Goal: Task Accomplishment & Management: Manage account settings

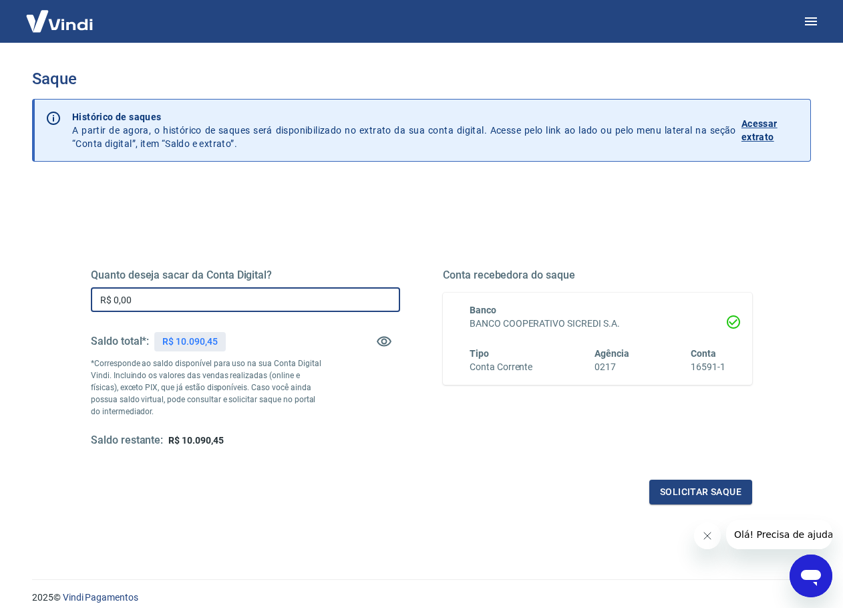
click at [307, 301] on input "R$ 0,00" at bounding box center [245, 299] width 309 height 25
drag, startPoint x: 310, startPoint y: 301, endPoint x: -33, endPoint y: 315, distance: 342.9
click at [0, 315] on html "Saque Histórico de saques A partir de agora, o histórico de saques será disponi…" at bounding box center [421, 304] width 843 height 608
type input "R$ 10.000,00"
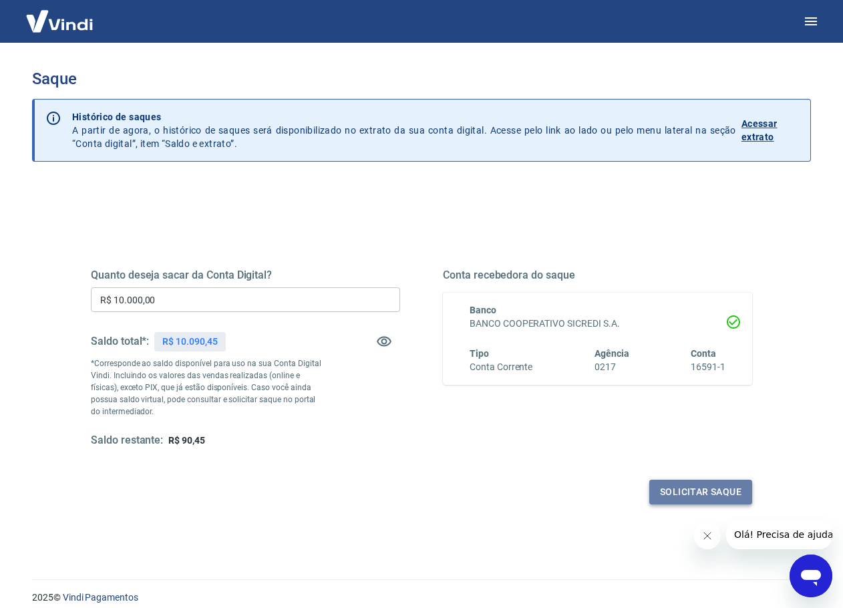
click at [679, 488] on button "Solicitar saque" at bounding box center [700, 491] width 103 height 25
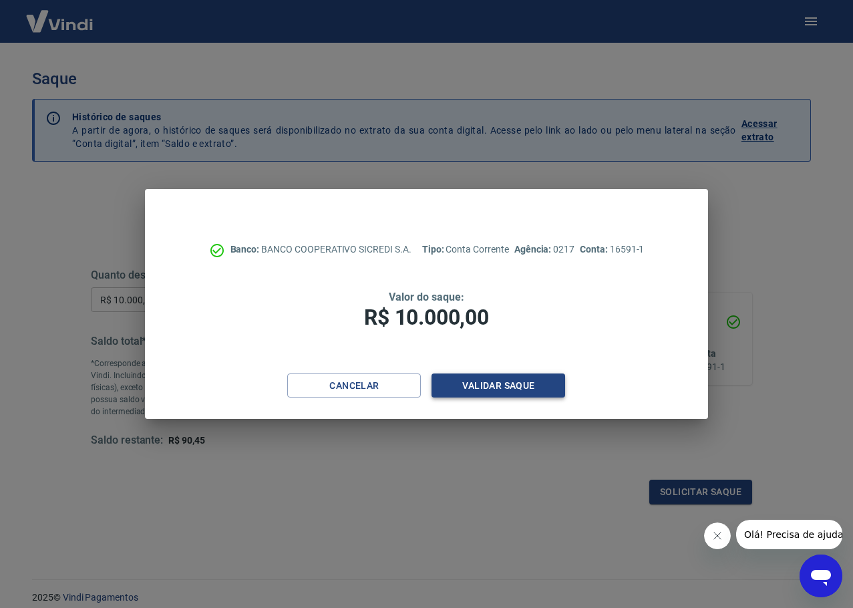
click at [506, 391] on button "Validar saque" at bounding box center [498, 385] width 134 height 25
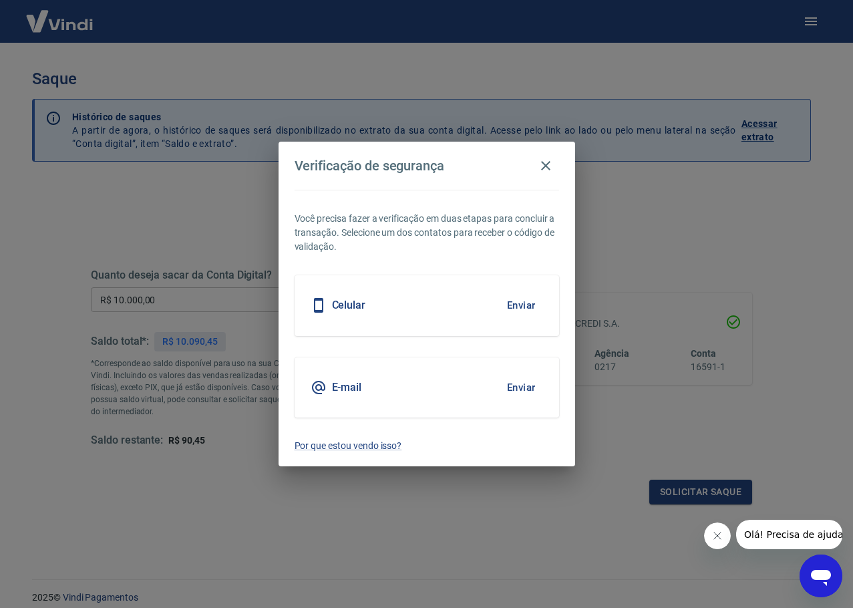
click at [477, 302] on div "Celular Enviar" at bounding box center [427, 305] width 264 height 60
click at [510, 305] on button "Enviar" at bounding box center [521, 305] width 43 height 28
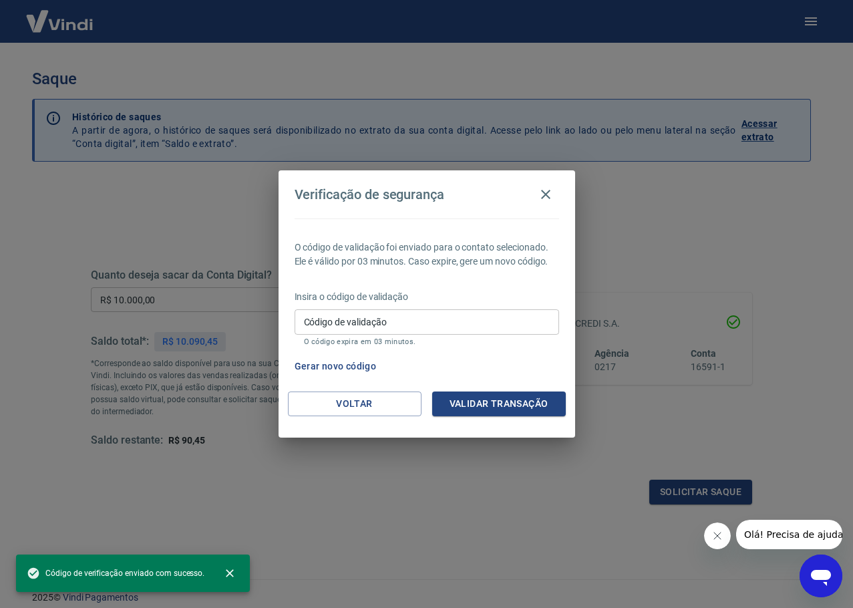
click at [463, 318] on input "Código de validação" at bounding box center [427, 321] width 264 height 25
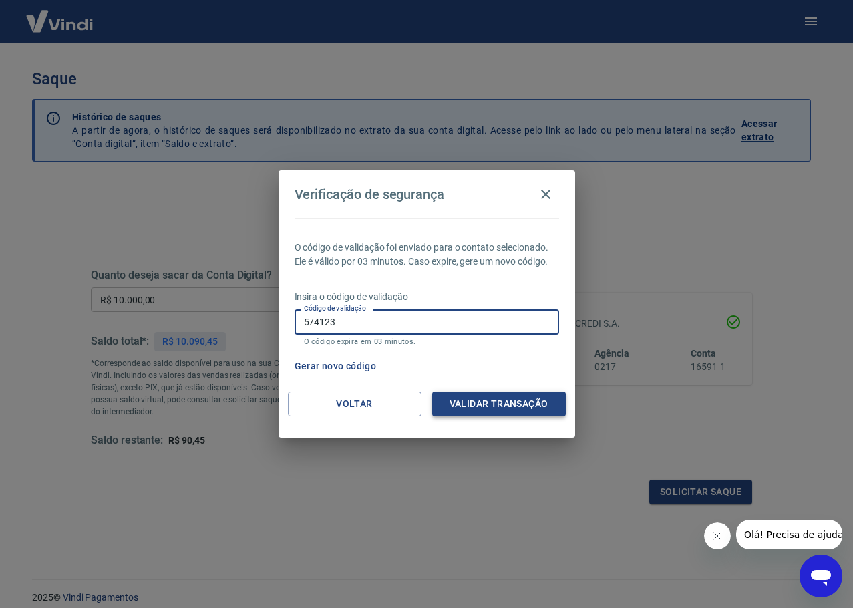
type input "574123"
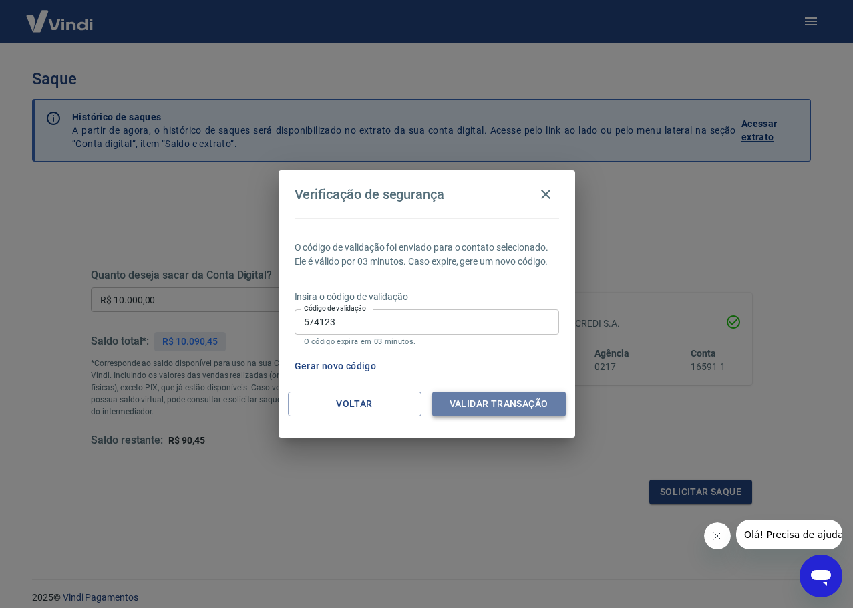
click at [490, 402] on button "Validar transação" at bounding box center [499, 403] width 134 height 25
